Goal: Browse casually

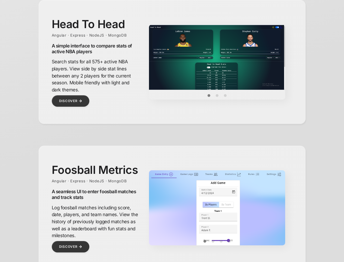
scroll to position [245, 0]
click at [217, 57] on img at bounding box center [217, 57] width 136 height 65
click at [209, 95] on button "Item 0" at bounding box center [209, 95] width 8 height 8
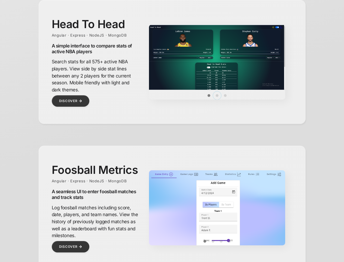
click at [217, 95] on button "Item 1" at bounding box center [217, 95] width 8 height 8
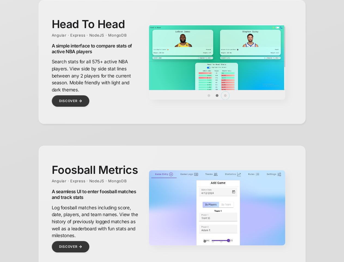
click at [225, 95] on button "Item 2" at bounding box center [225, 95] width 8 height 8
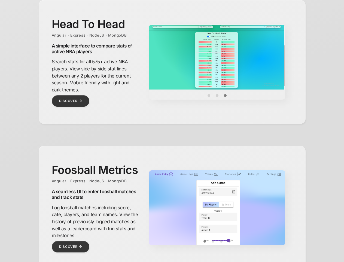
click at [217, 207] on img at bounding box center [217, 236] width 136 height 133
click at [217, 216] on img at bounding box center [217, 236] width 136 height 133
click at [205, 241] on button "Item 0" at bounding box center [205, 241] width 8 height 8
